Goal: Transaction & Acquisition: Book appointment/travel/reservation

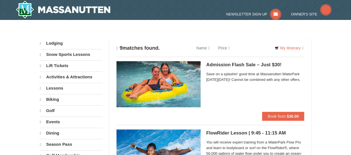
select select "9"
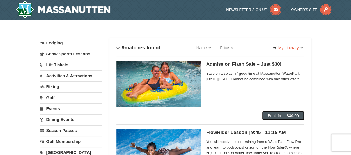
click at [277, 115] on span "Book from" at bounding box center [276, 115] width 18 height 4
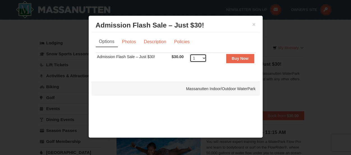
click at [204, 59] on select "1 2 3 4 5 6 7 8 9 10 11 12 13 14 15 16 17 18 19 20 21 22 23 24 25 26 27 28 29 3…" at bounding box center [197, 58] width 17 height 8
select select "2"
click at [189, 54] on select "1 2 3 4 5 6 7 8 9 10 11 12 13 14 15 16 17 18 19 20 21 22 23 24 25 26 27 28 29 3…" at bounding box center [197, 58] width 17 height 8
click at [237, 57] on strong "Buy Now" at bounding box center [240, 58] width 17 height 4
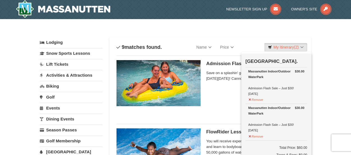
scroll to position [2, 0]
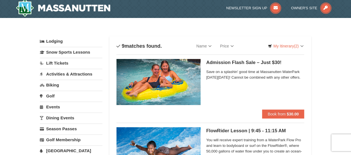
click at [53, 80] on link "Biking" at bounding box center [71, 85] width 63 height 10
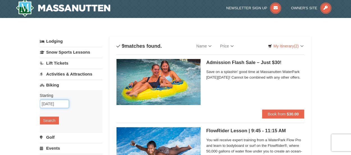
click at [53, 104] on input "[DATE]" at bounding box center [54, 104] width 29 height 8
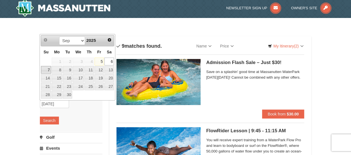
click at [43, 72] on link "7" at bounding box center [46, 70] width 10 height 8
type input "09/07/2025"
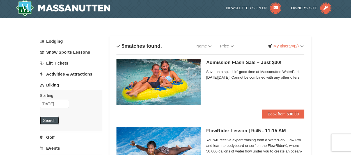
click at [51, 117] on button "Search" at bounding box center [49, 120] width 19 height 8
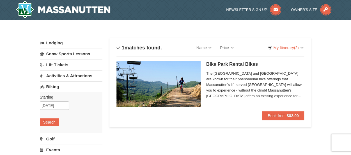
click at [79, 77] on link "Activities & Attractions" at bounding box center [71, 75] width 63 height 10
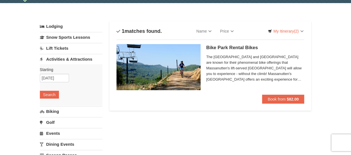
scroll to position [28, 0]
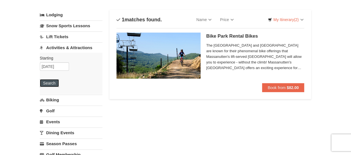
click at [50, 83] on button "Search" at bounding box center [49, 83] width 19 height 8
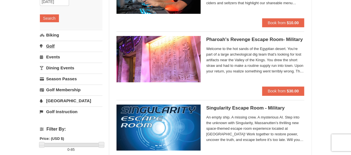
scroll to position [84, 0]
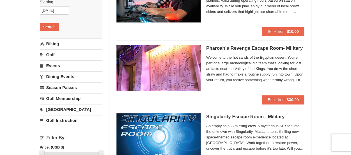
click at [55, 44] on link "Biking" at bounding box center [71, 43] width 63 height 10
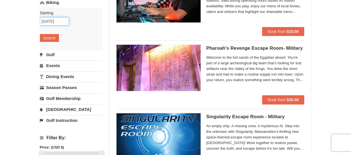
click at [54, 20] on input "[DATE]" at bounding box center [54, 21] width 29 height 8
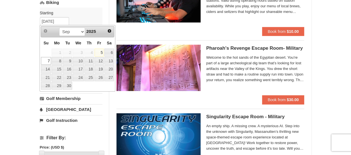
click at [48, 61] on link "7" at bounding box center [46, 61] width 10 height 8
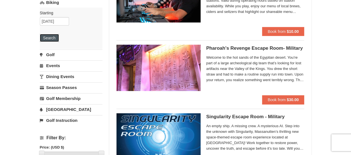
click at [49, 40] on button "Search" at bounding box center [49, 38] width 19 height 8
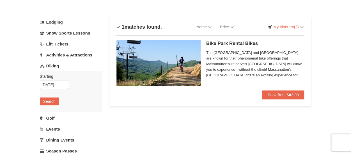
scroll to position [28, 0]
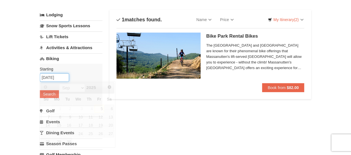
click at [52, 76] on input "[DATE]" at bounding box center [54, 77] width 29 height 8
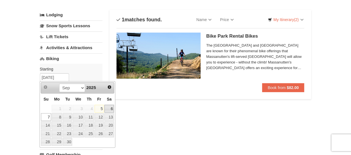
click at [109, 110] on link "6" at bounding box center [109, 109] width 10 height 8
type input "09/06/2025"
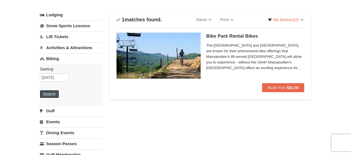
click at [54, 95] on button "Search" at bounding box center [49, 94] width 19 height 8
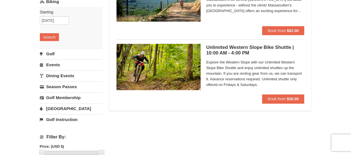
scroll to position [1, 0]
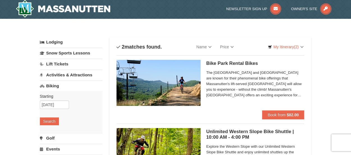
click at [67, 75] on link "Activities & Attractions" at bounding box center [71, 75] width 63 height 10
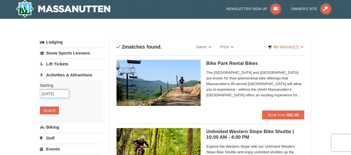
click at [53, 92] on input "[DATE]" at bounding box center [54, 93] width 29 height 8
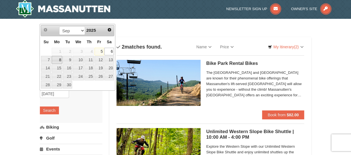
click at [54, 60] on link "8" at bounding box center [57, 60] width 11 height 8
type input "[DATE]"
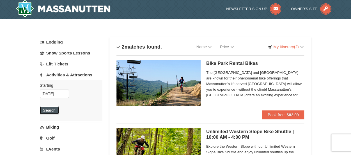
click at [51, 110] on button "Search" at bounding box center [49, 110] width 19 height 8
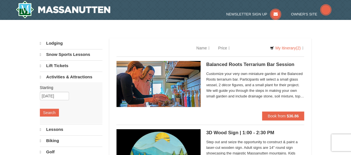
select select "9"
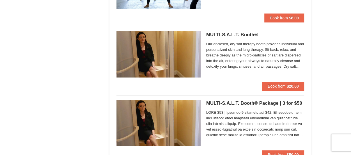
scroll to position [1097, 0]
